Goal: Download file/media

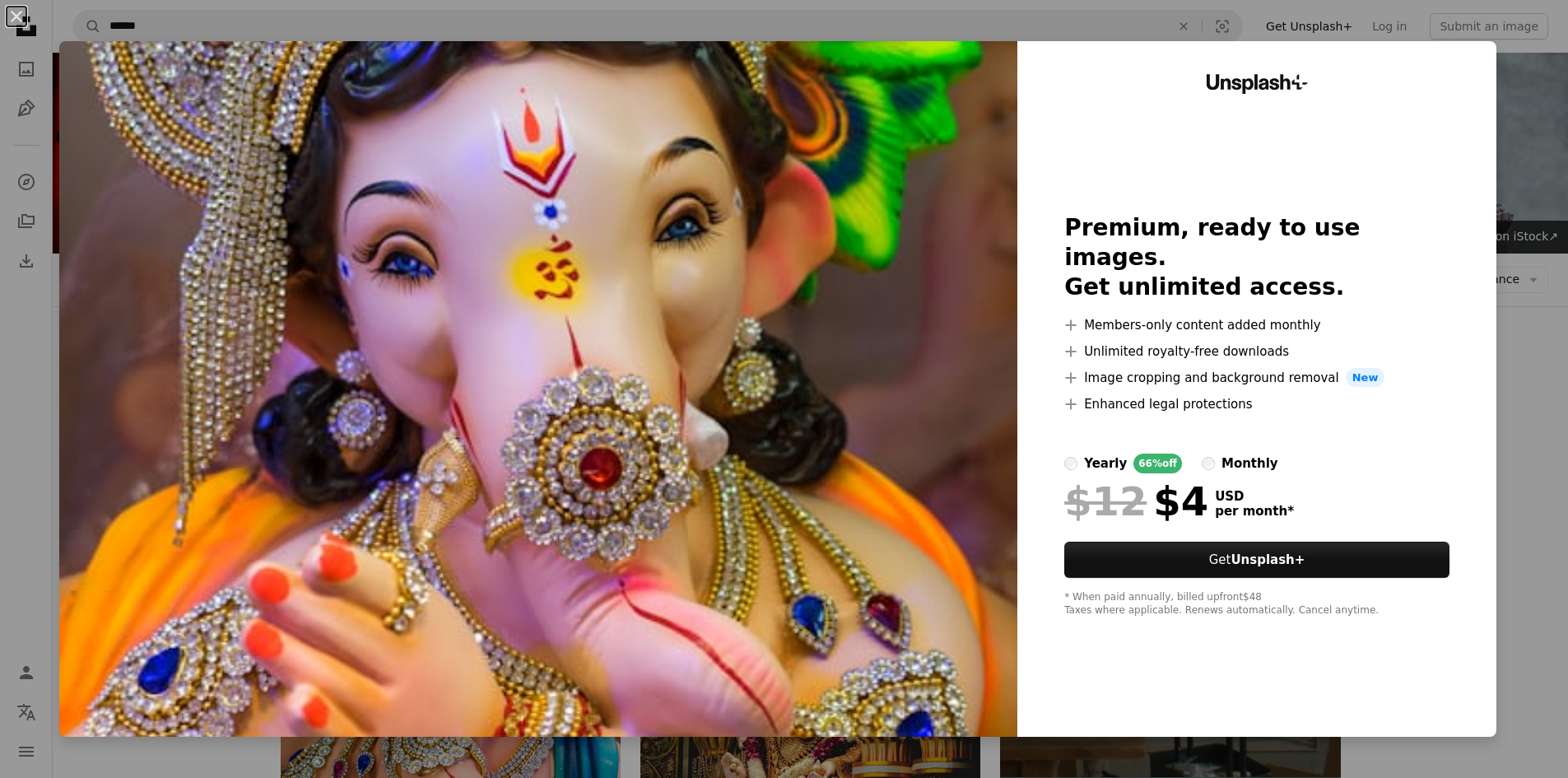
scroll to position [719, 0]
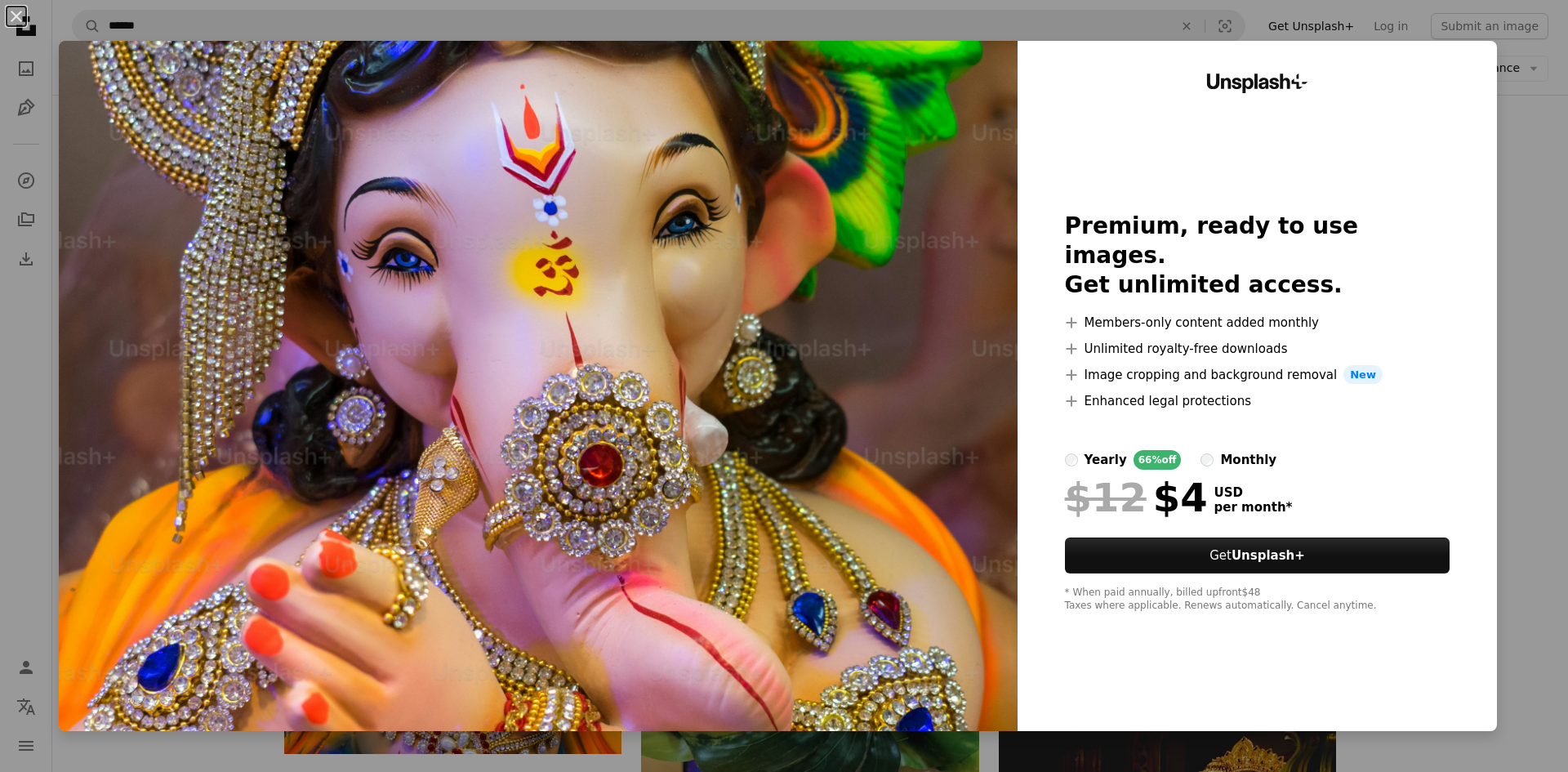
click at [910, 350] on img at bounding box center [538, 386] width 959 height 691
click at [1520, 101] on div "An X shape Unsplash+ Premium, ready to use images. Get unlimited access. A plus…" at bounding box center [784, 386] width 1568 height 772
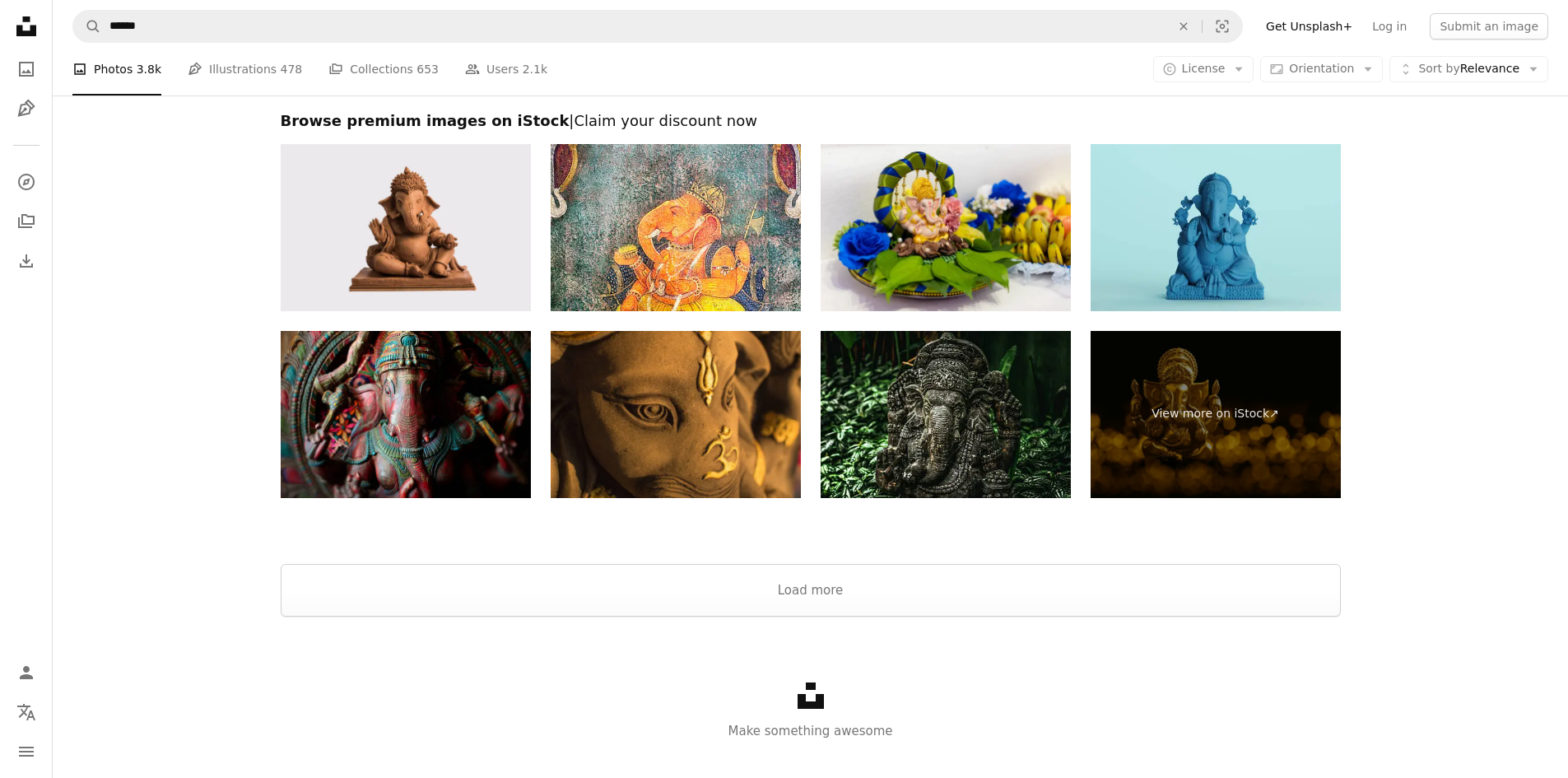
scroll to position [4176, 0]
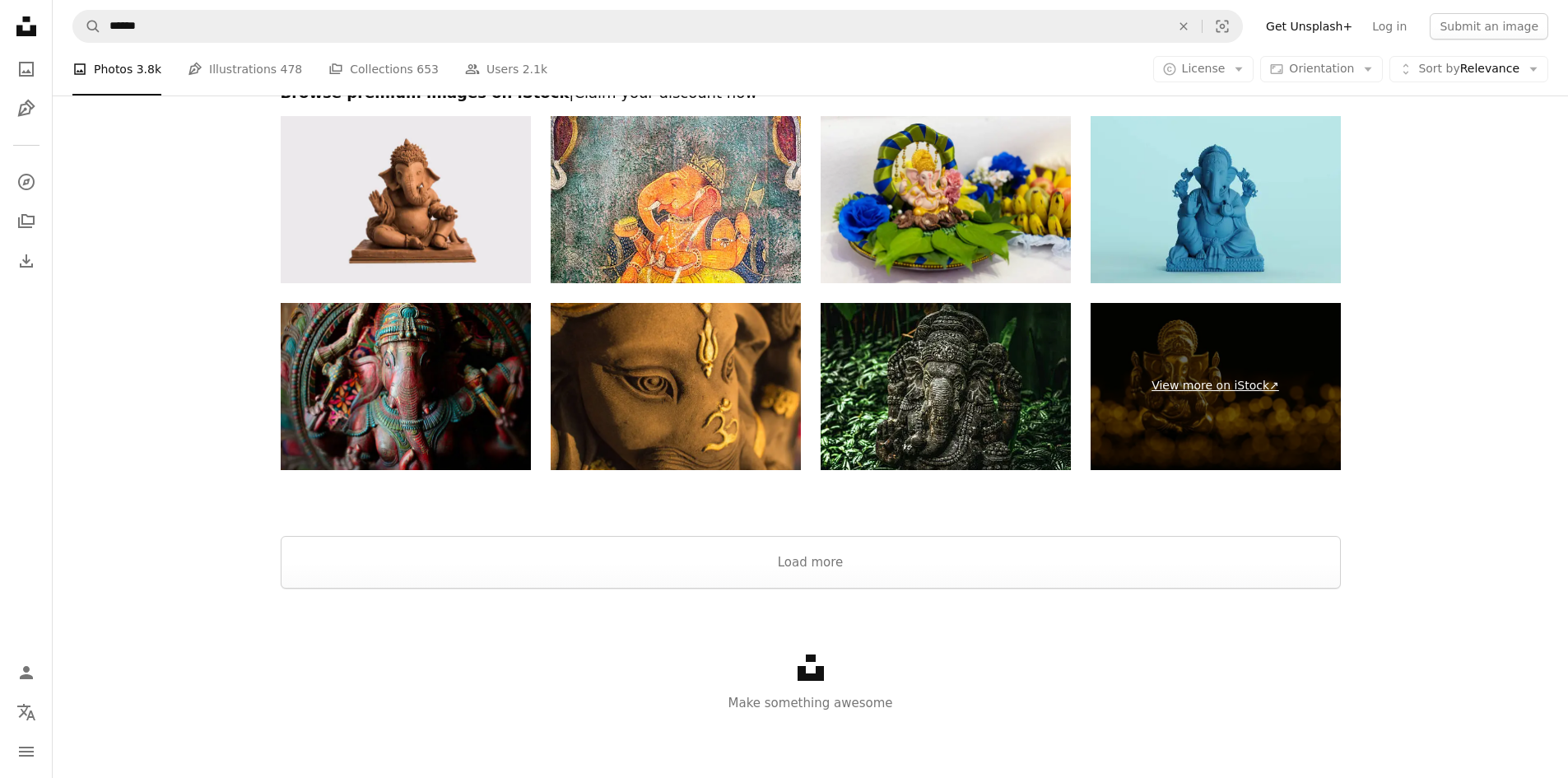
click at [1262, 384] on link "View more on iStock ↗" at bounding box center [1215, 386] width 250 height 167
